Goal: Task Accomplishment & Management: Manage account settings

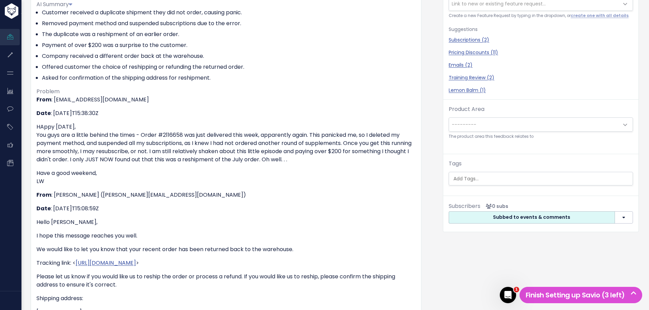
scroll to position [136, 0]
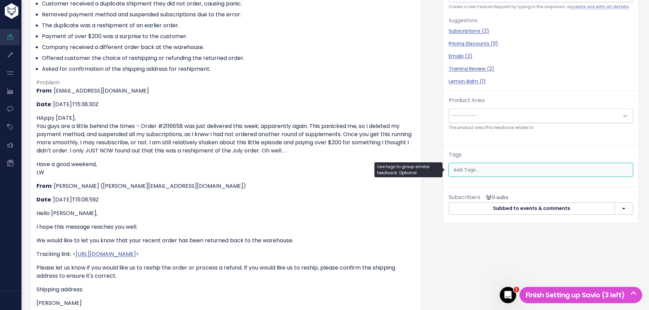
click at [475, 171] on input "search" at bounding box center [541, 169] width 182 height 7
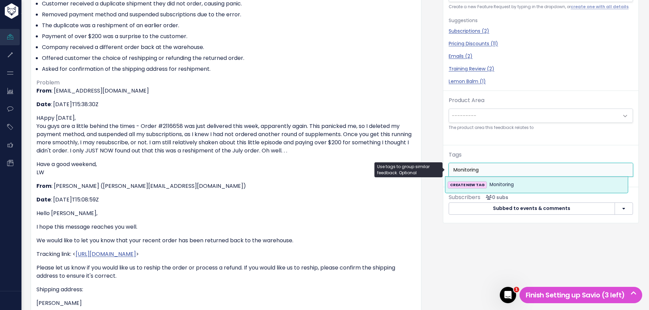
type input "Monitoring"
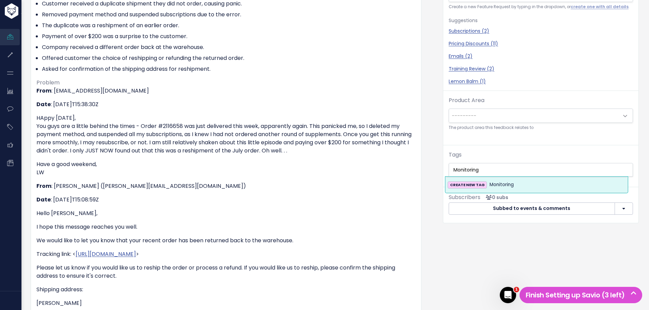
click at [474, 185] on strong "CREATE NEW TAG" at bounding box center [467, 184] width 35 height 5
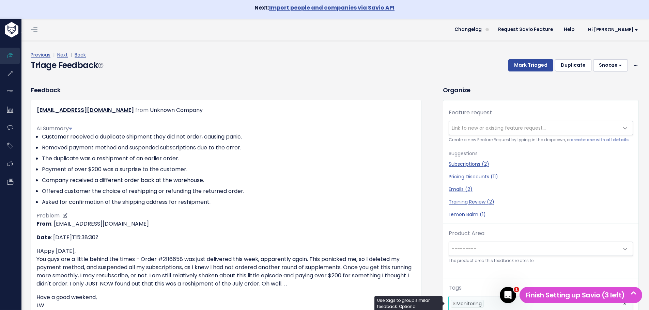
scroll to position [0, 0]
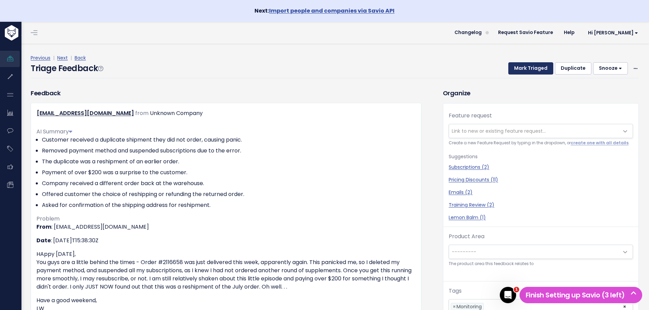
click at [524, 65] on button "Mark Triaged" at bounding box center [530, 68] width 45 height 12
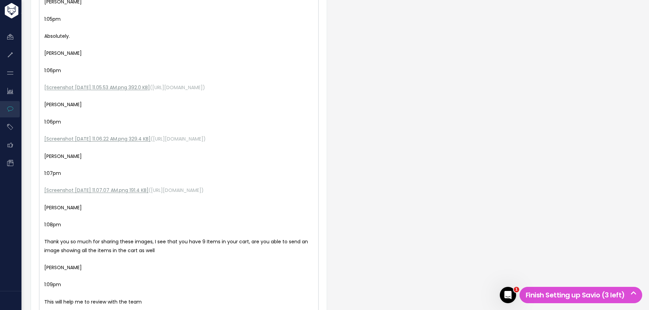
scroll to position [839, 0]
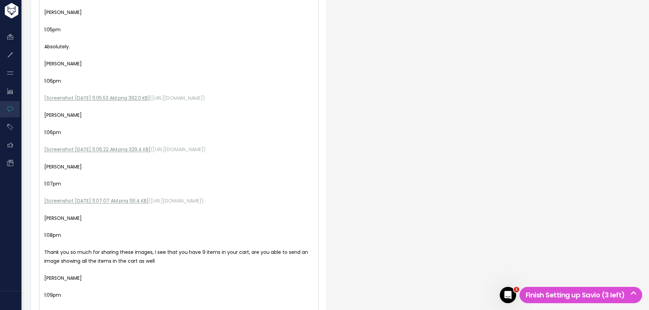
type textarea "Stephanie K. 1:12pm Thank you so much for these images Evan! Stephanie K. 1:13p…"
drag, startPoint x: 142, startPoint y: 273, endPoint x: 39, endPoint y: 189, distance: 132.8
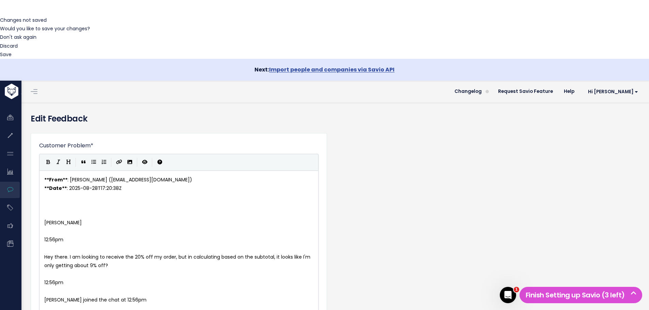
scroll to position [260, 0]
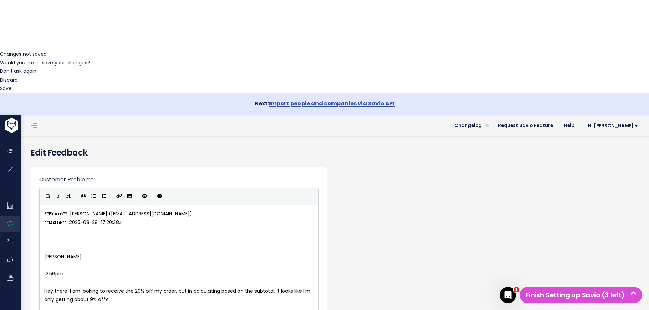
type textarea "Stephanie K. 1:05pm I’m sorry for any frustration. I'm unable to see more infor…"
drag, startPoint x: 78, startPoint y: 231, endPoint x: 37, endPoint y: 187, distance: 60.5
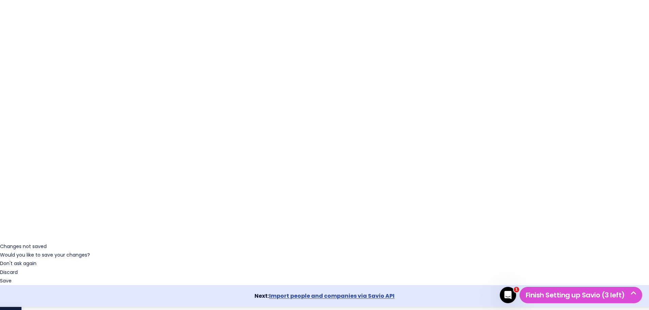
scroll to position [56, 0]
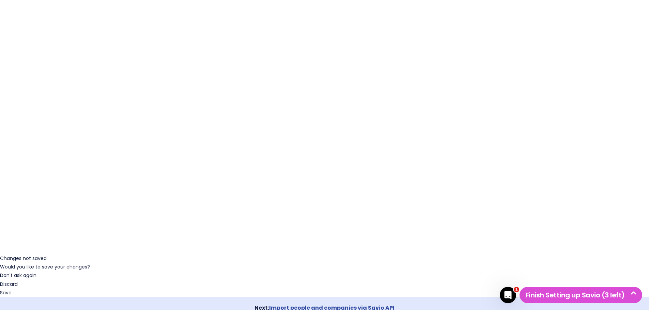
type textarea "12:56pm Stephanie K. joined the chat at 12:56pm Stephanie K. 12:56pm Hello Evan…"
drag, startPoint x: 94, startPoint y: 193, endPoint x: 40, endPoint y: 172, distance: 57.9
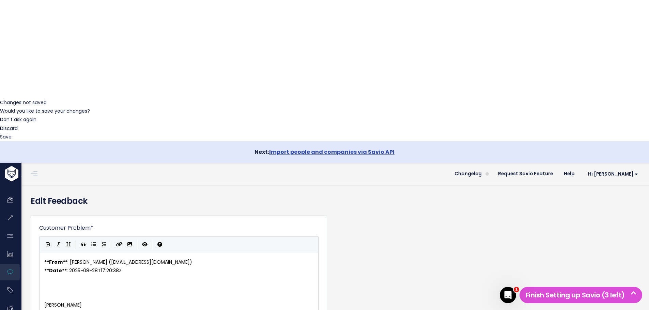
scroll to position [266, 0]
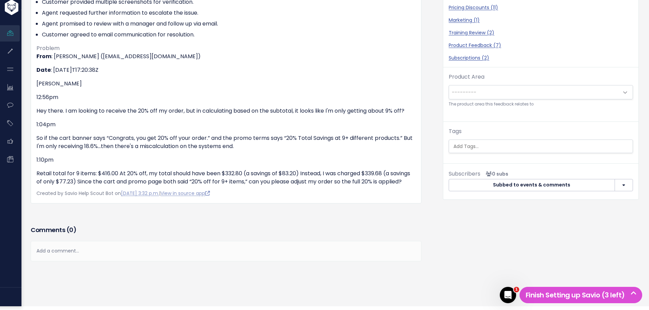
scroll to position [197, 0]
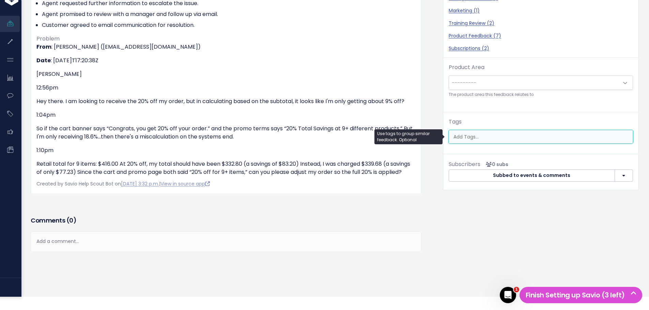
click at [465, 137] on input "search" at bounding box center [541, 136] width 182 height 7
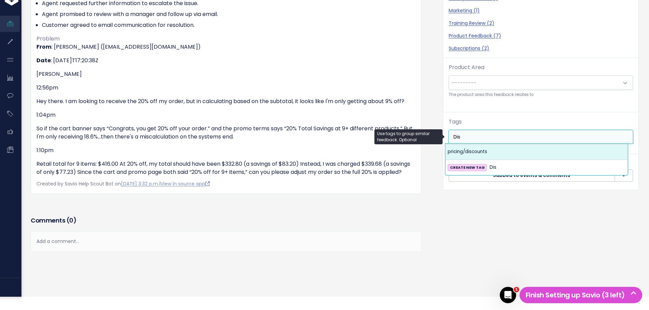
type input "Dis"
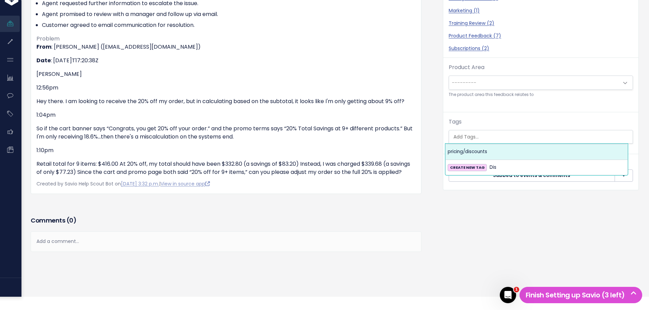
select select "13721"
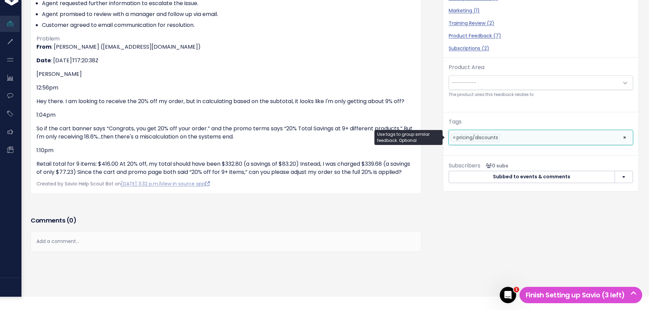
click at [505, 137] on li at bounding box center [560, 137] width 116 height 7
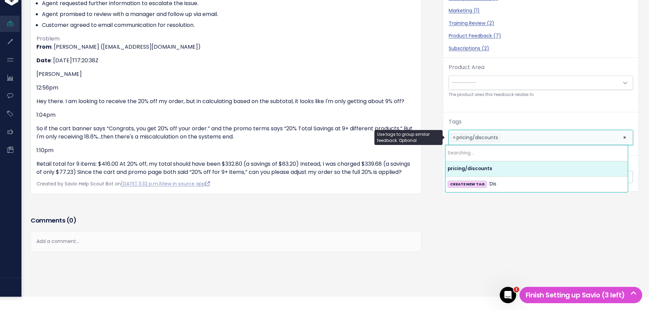
scroll to position [201, 0]
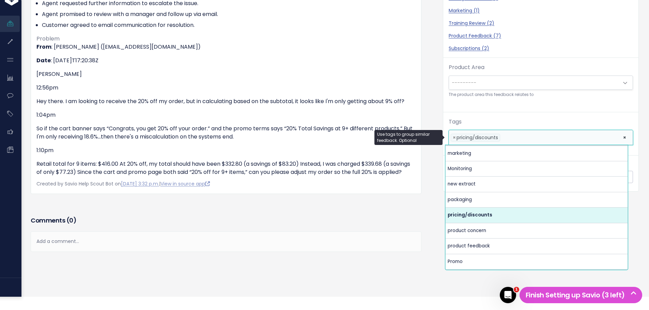
click at [496, 134] on li "× pricing/discounts" at bounding box center [474, 138] width 49 height 8
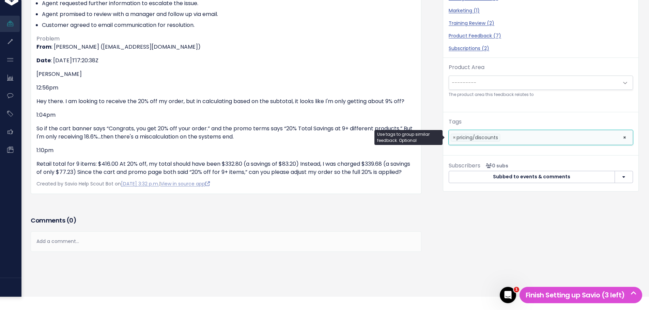
click at [515, 134] on li at bounding box center [560, 137] width 116 height 7
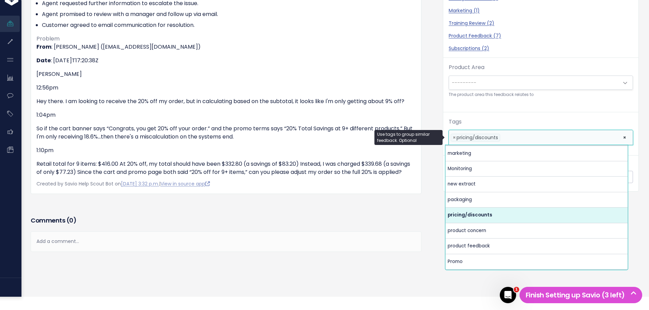
type input "Q"
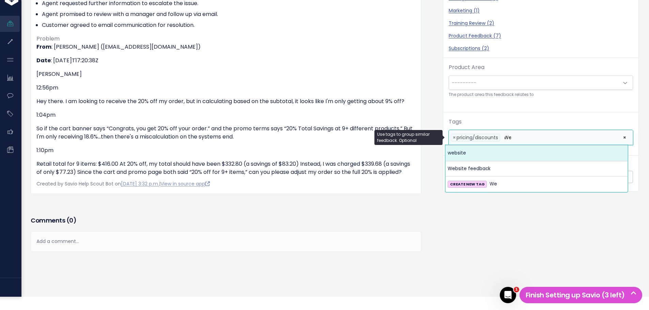
scroll to position [163, 0]
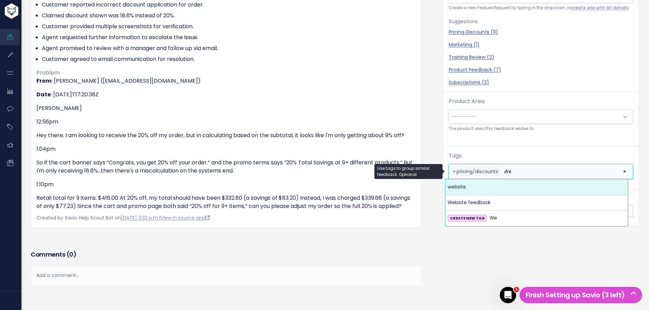
type input "We"
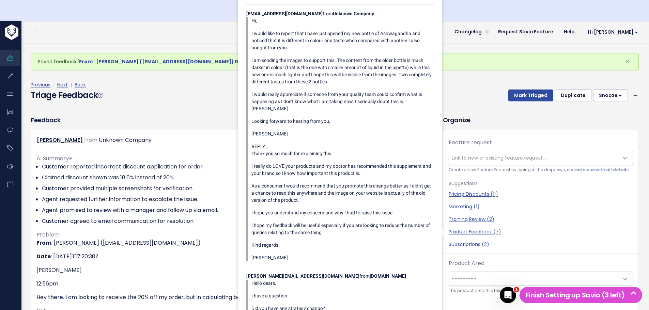
scroll to position [0, 0]
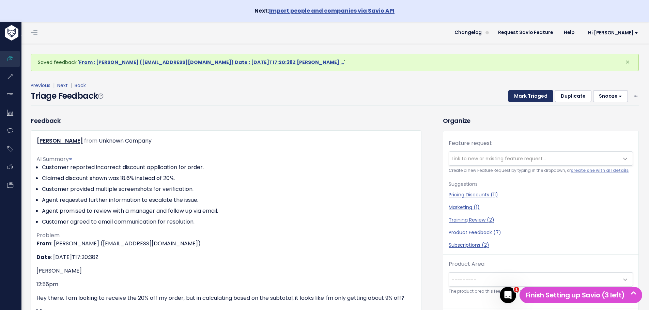
click at [526, 97] on button "Mark Triaged" at bounding box center [530, 96] width 45 height 12
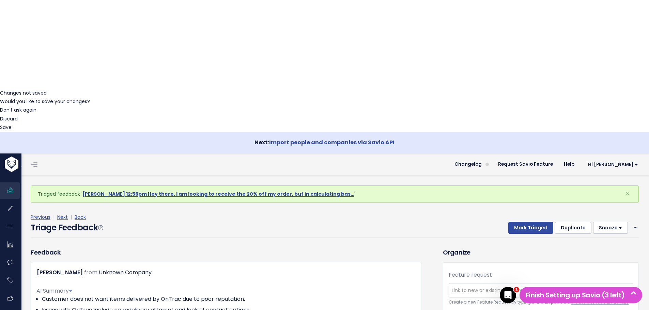
scroll to position [204, 0]
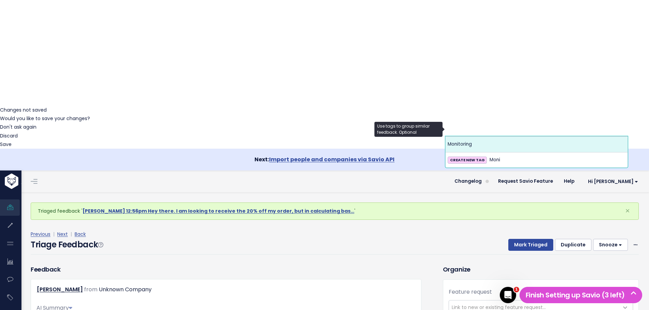
type input "Moni"
select select "13916"
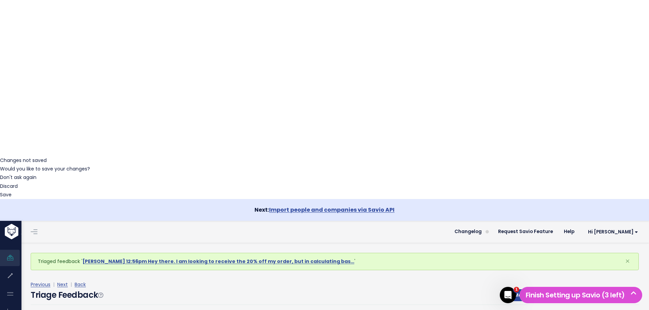
scroll to position [0, 0]
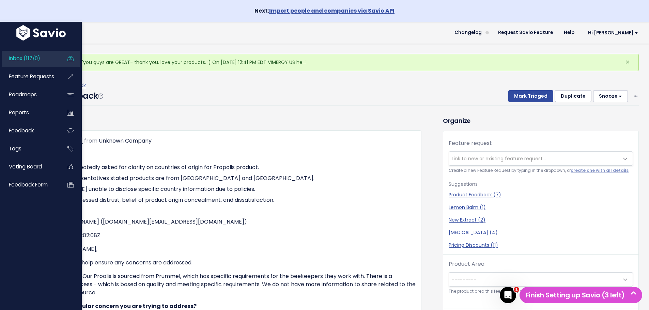
click at [25, 58] on span "Inbox (117/0)" at bounding box center [24, 58] width 31 height 7
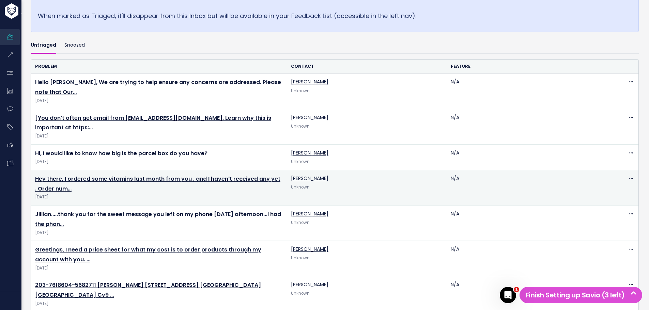
scroll to position [238, 0]
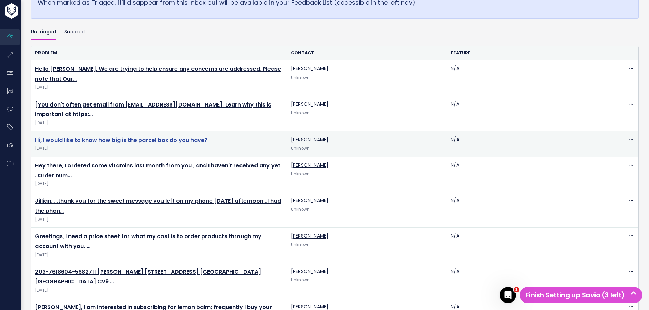
click at [109, 139] on link "Hi, I would like to know how big is the parcel box do you have?" at bounding box center [121, 140] width 172 height 8
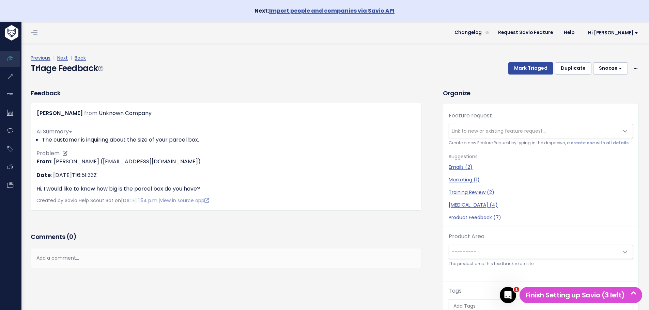
scroll to position [22, 0]
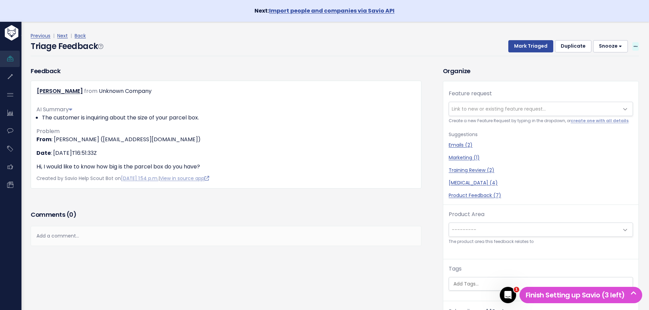
click at [633, 46] on icon at bounding box center [635, 47] width 4 height 4
click at [591, 76] on link "Delete" at bounding box center [608, 78] width 49 height 13
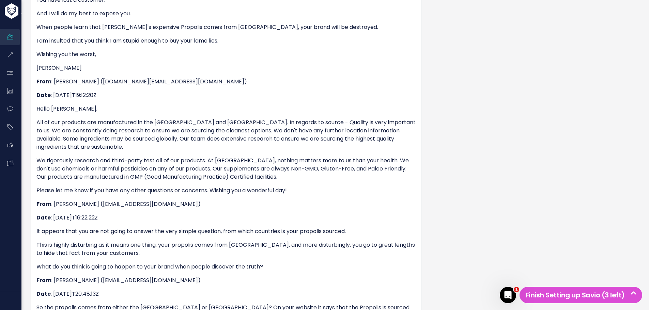
scroll to position [340, 0]
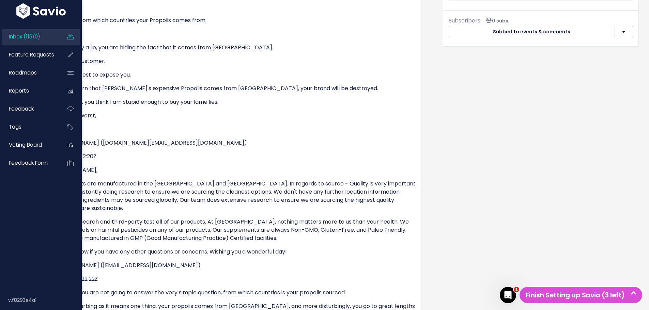
click at [21, 38] on span "Inbox (116/0)" at bounding box center [24, 36] width 31 height 7
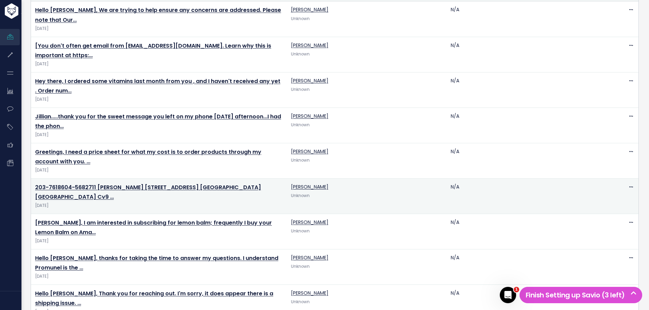
scroll to position [306, 0]
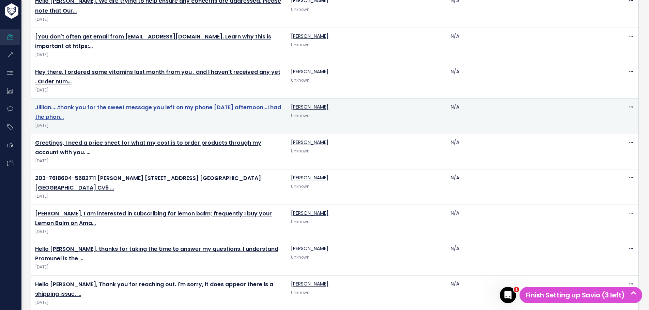
click at [95, 106] on link "Jillian.....thank you for the sweet message you left on my phone Tuesday aftern…" at bounding box center [158, 113] width 246 height 18
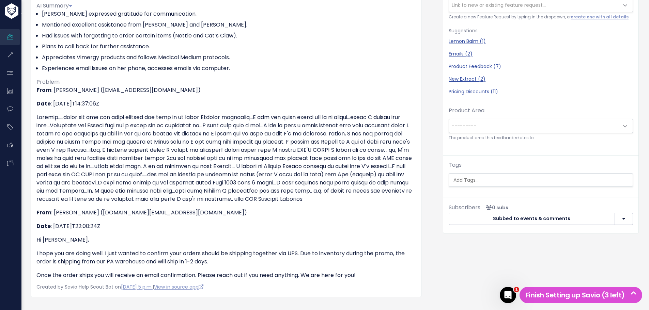
scroll to position [136, 0]
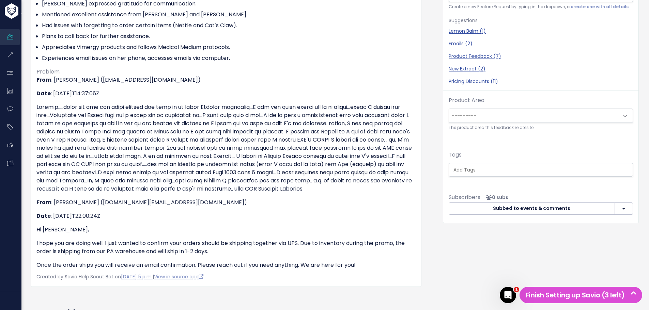
click at [465, 168] on input "search" at bounding box center [541, 169] width 182 height 7
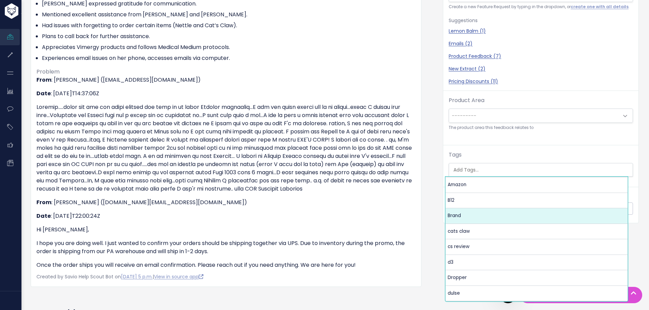
select select "13859"
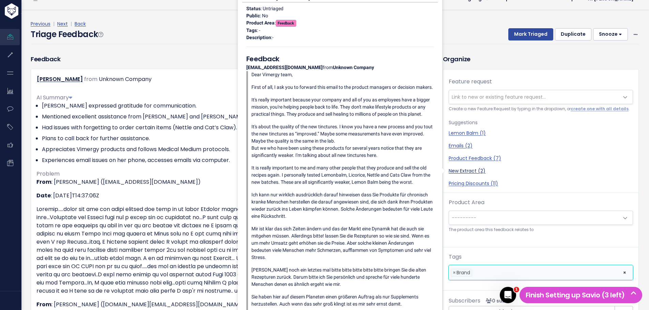
scroll to position [0, 0]
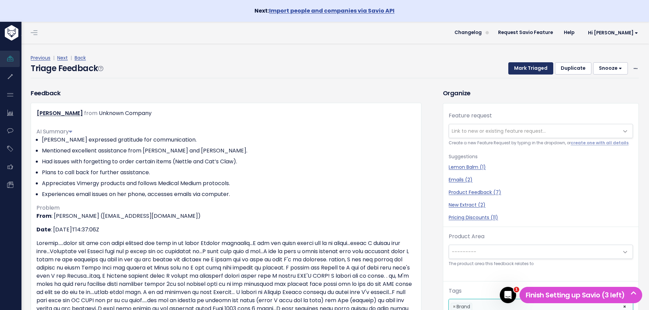
click at [520, 69] on button "Mark Triaged" at bounding box center [530, 68] width 45 height 12
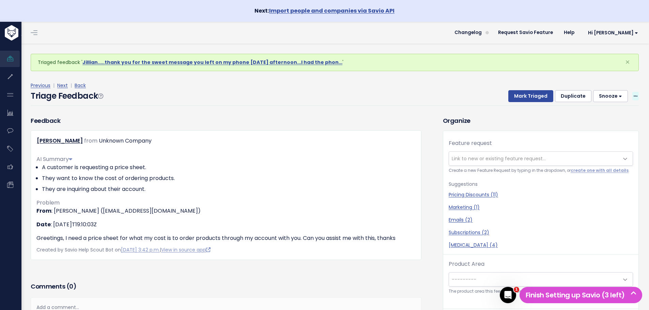
click at [633, 97] on icon at bounding box center [635, 96] width 4 height 4
click at [606, 126] on link "Delete" at bounding box center [608, 127] width 49 height 13
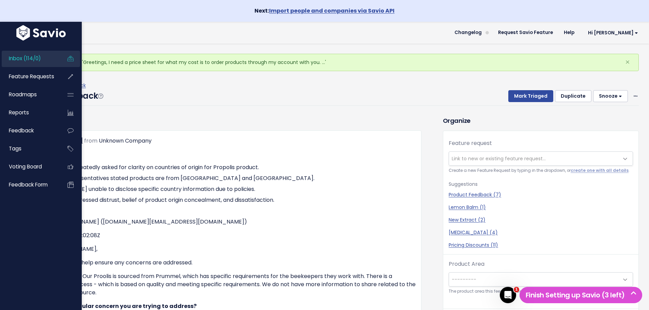
click at [20, 59] on span "Inbox (114/0)" at bounding box center [25, 58] width 32 height 7
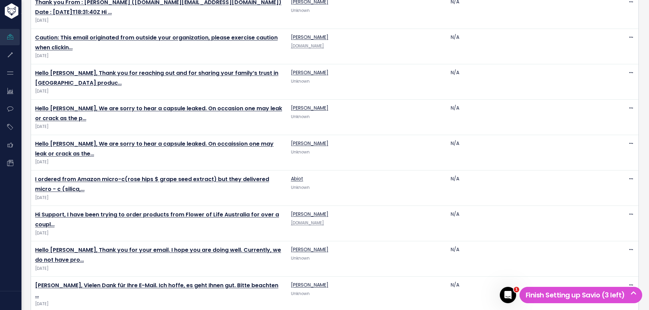
scroll to position [1745, 0]
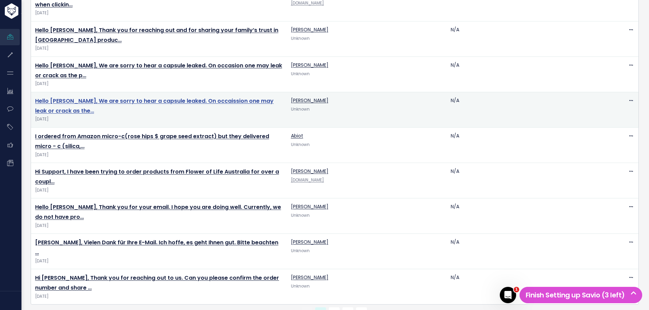
click at [143, 97] on link "Hello Irene, We are sorry to hear a capsule leaked. On occaission one may leak …" at bounding box center [154, 106] width 238 height 18
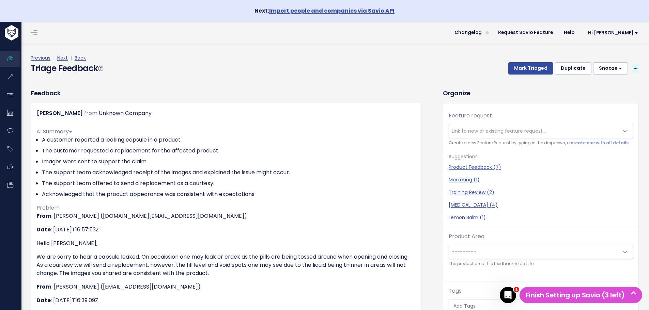
click at [633, 68] on icon at bounding box center [635, 69] width 4 height 4
click at [598, 99] on link "Delete" at bounding box center [608, 100] width 49 height 13
